Goal: Task Accomplishment & Management: Use online tool/utility

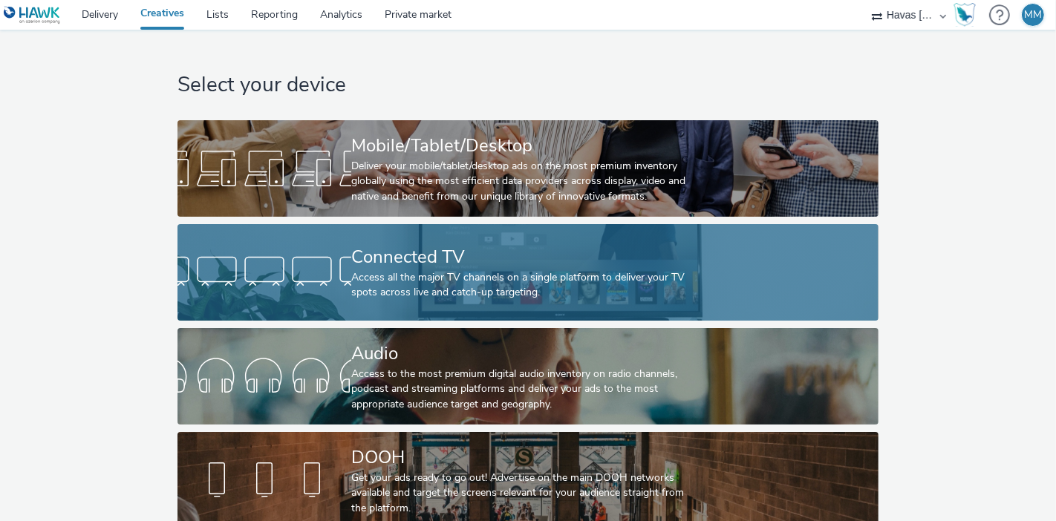
scroll to position [27, 0]
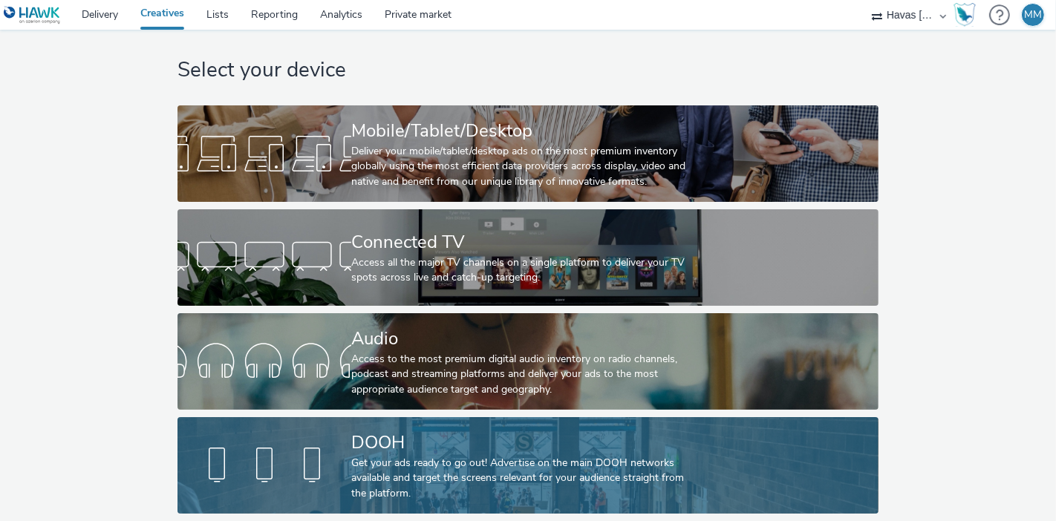
click at [490, 417] on div "DOOH Get your ads ready to go out! Advertise on the main DOOH networks availabl…" at bounding box center [524, 465] width 347 height 97
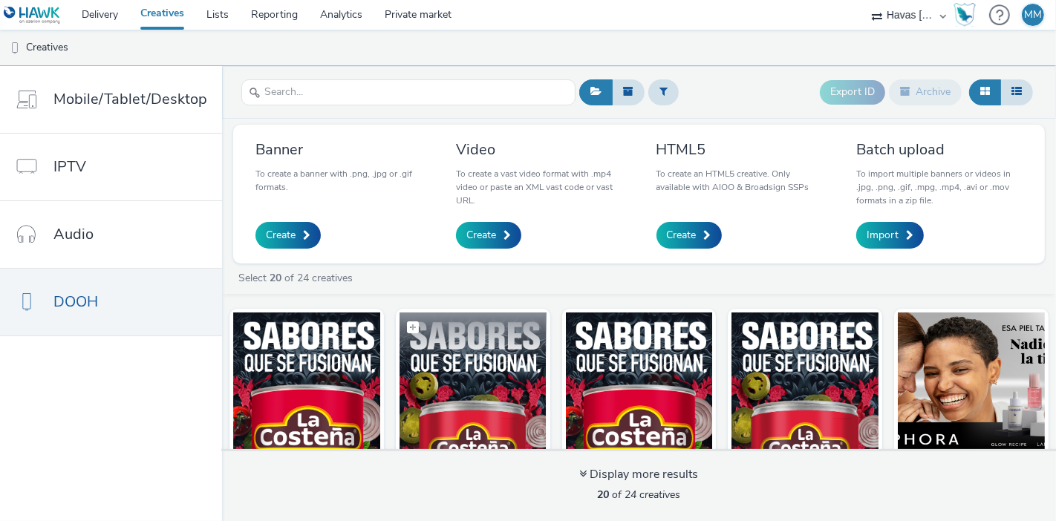
click at [447, 366] on img at bounding box center [472, 385] width 147 height 145
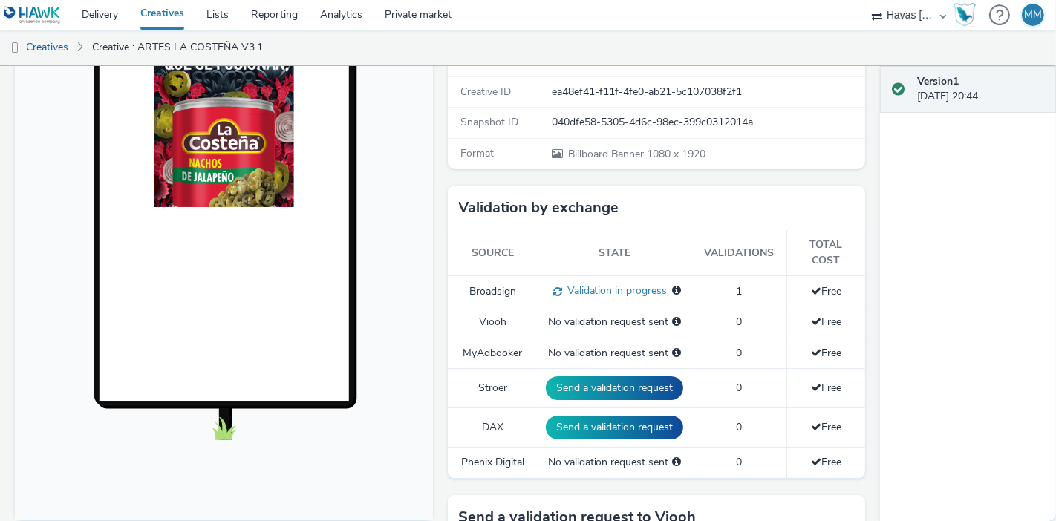
scroll to position [256, 0]
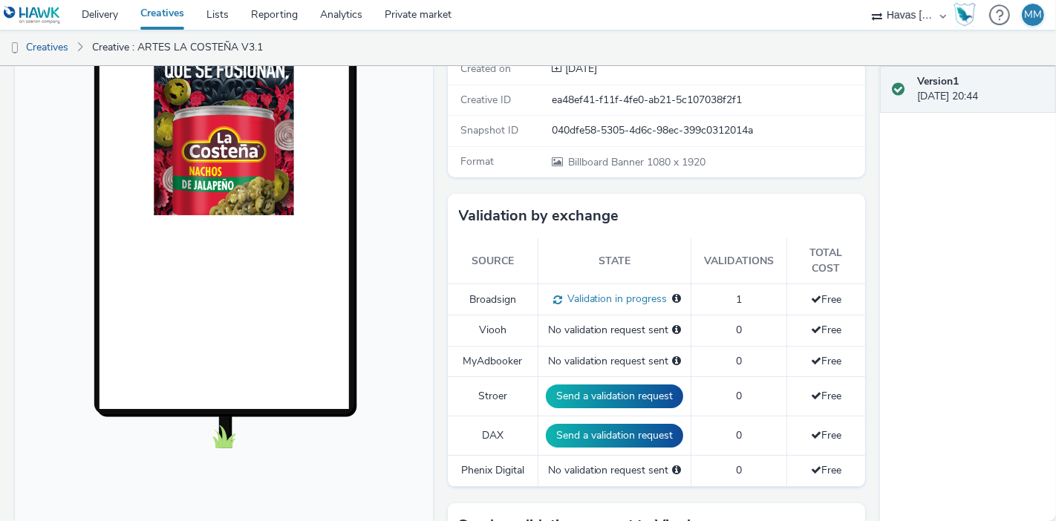
click at [440, 235] on div "To deliver using: Broadsign, VIOOH, [PERSON_NAME], MyAdbooker, Dax or Phenix Di…" at bounding box center [652, 475] width 425 height 1110
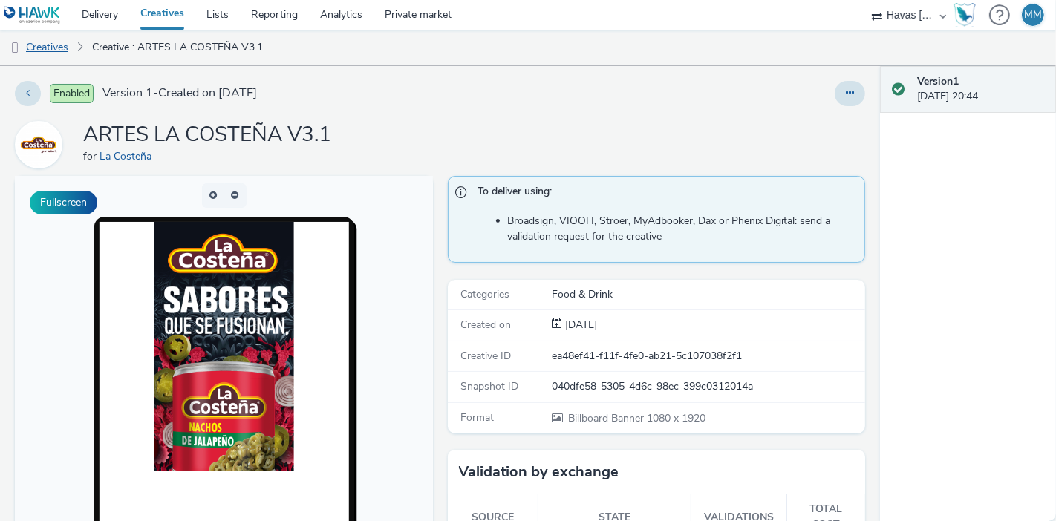
click at [60, 47] on link "Creatives" at bounding box center [38, 48] width 76 height 36
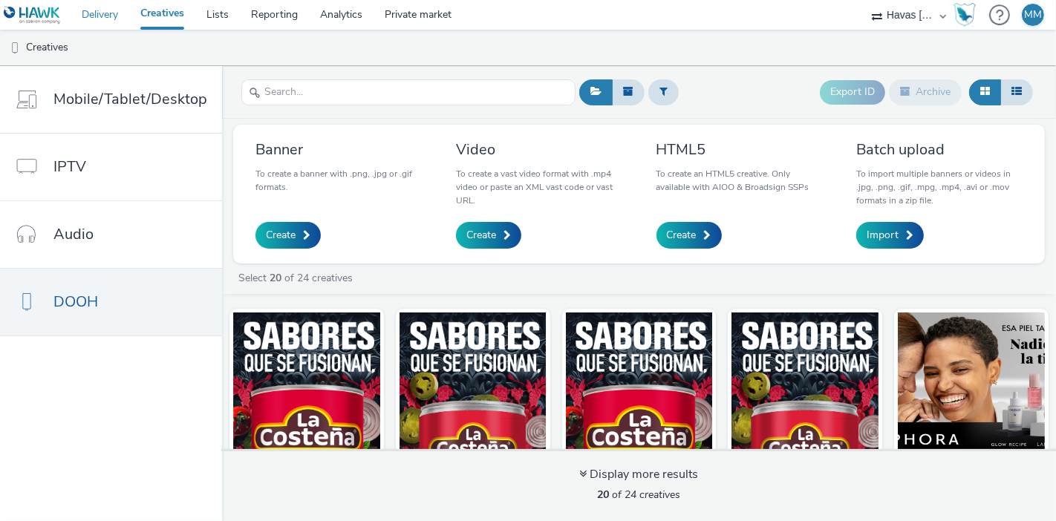
click at [104, 16] on link "Delivery" at bounding box center [100, 15] width 59 height 30
